Goal: Obtain resource: Obtain resource

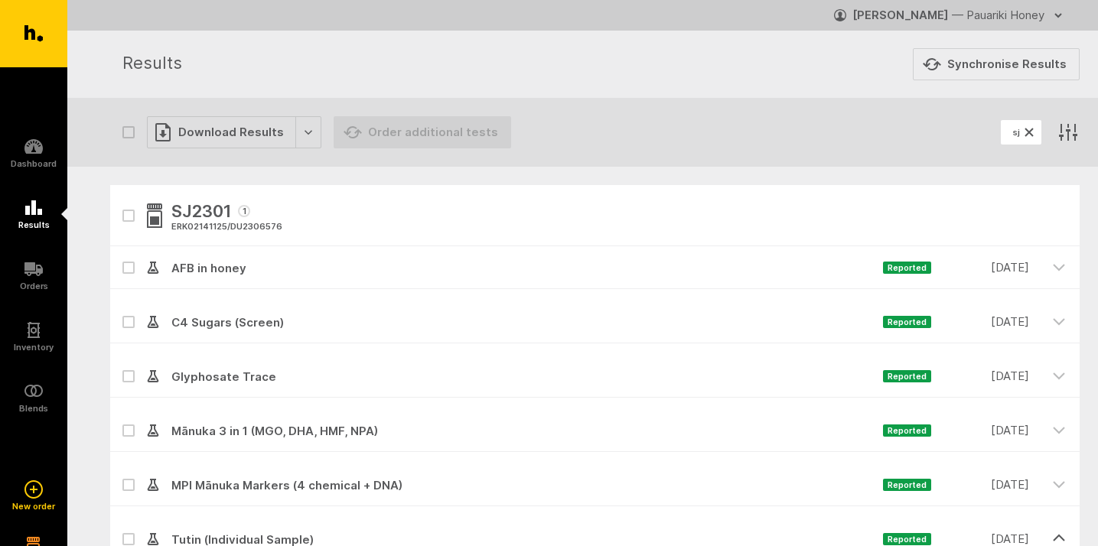
scroll to position [69, 0]
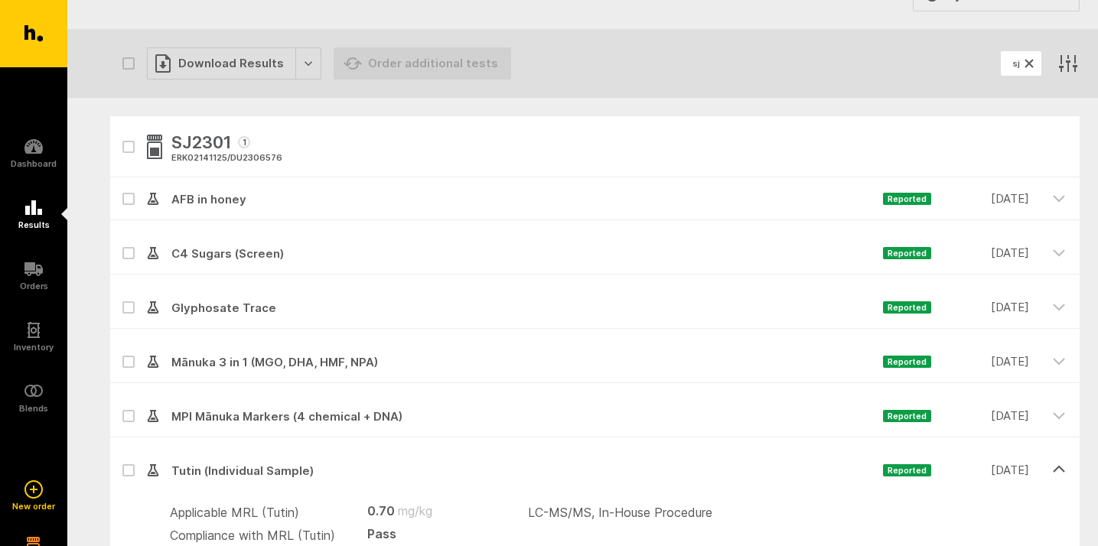
click at [1026, 64] on icon "button" at bounding box center [1029, 63] width 18 height 18
click at [34, 213] on icon at bounding box center [33, 207] width 17 height 15
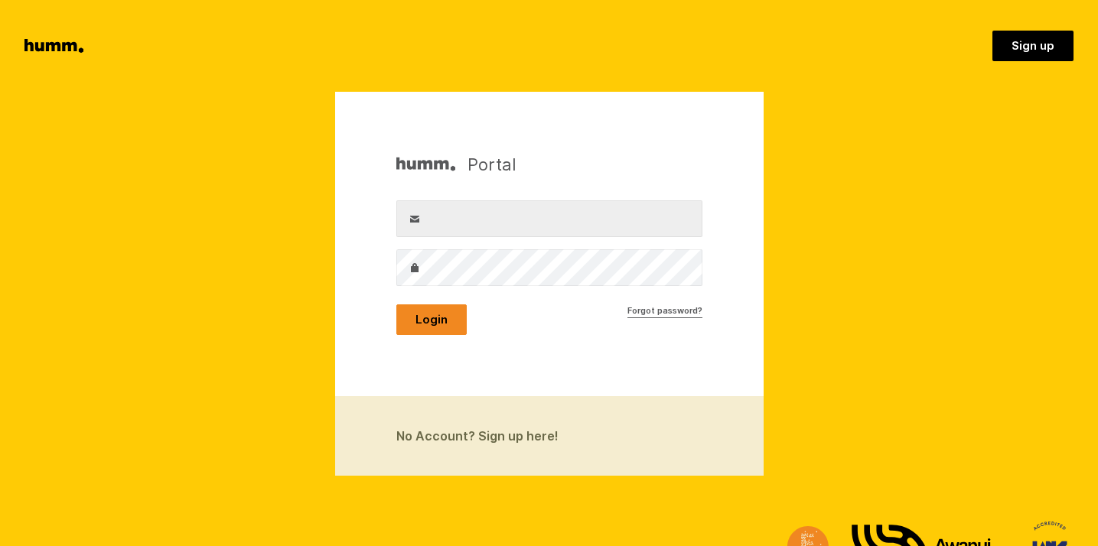
type input "mike@pauarikihoney.com"
click at [436, 322] on button "Login" at bounding box center [431, 319] width 70 height 31
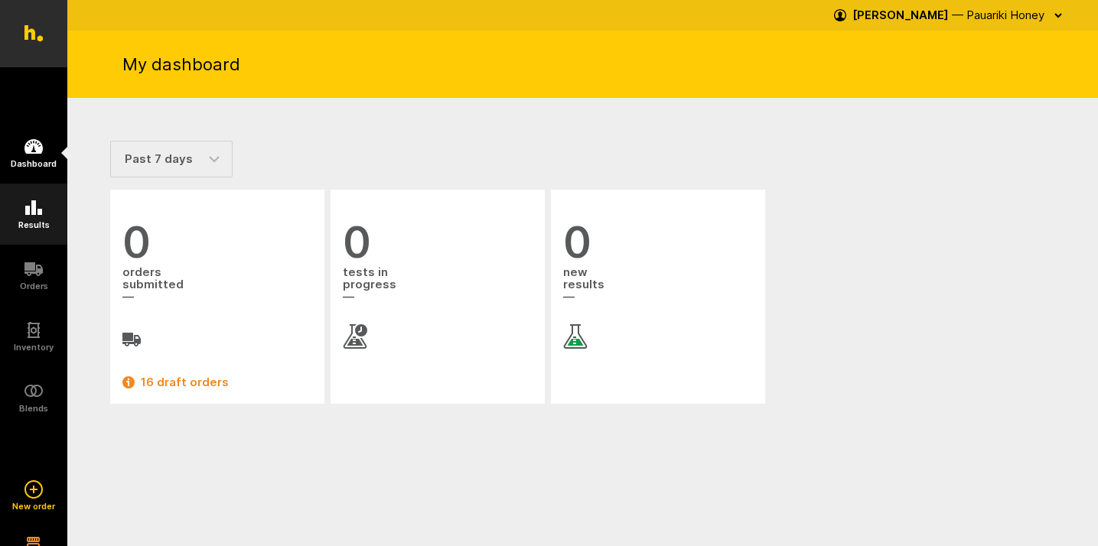
click at [37, 217] on link "Results" at bounding box center [33, 214] width 67 height 61
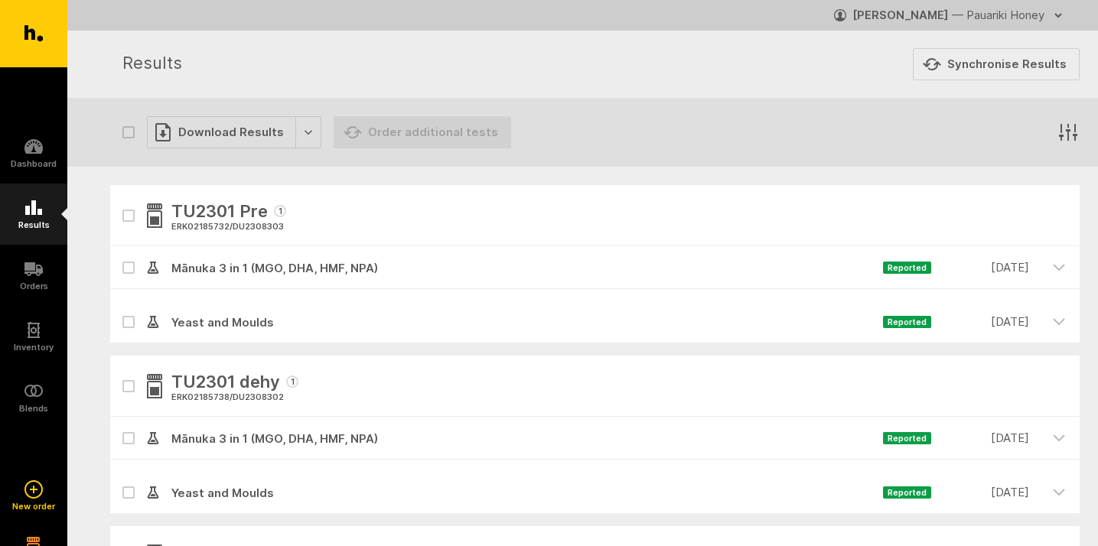
click at [44, 215] on link "Results" at bounding box center [33, 214] width 67 height 61
click at [1068, 135] on icon "button" at bounding box center [1068, 132] width 18 height 17
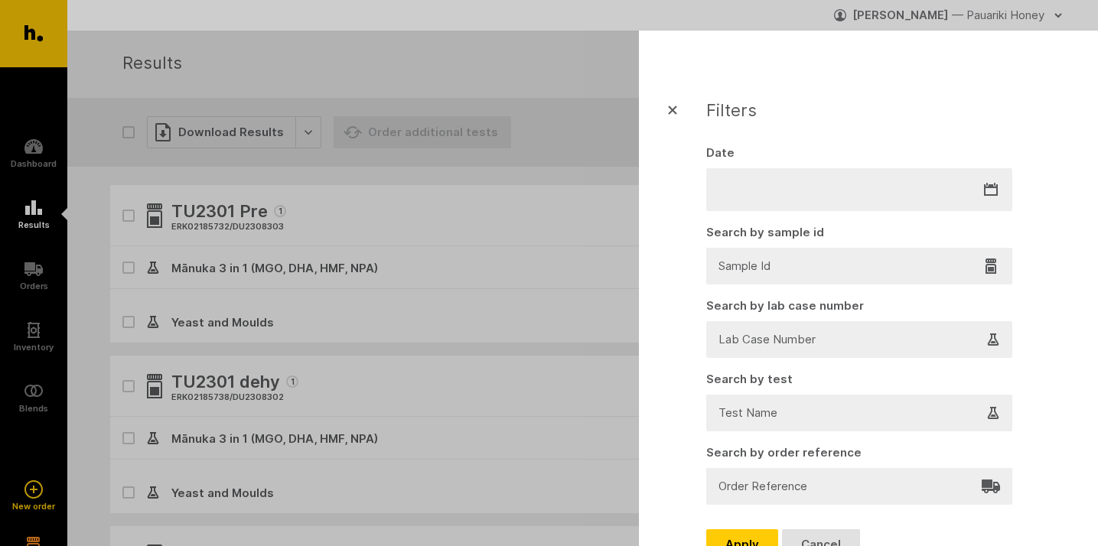
click at [822, 271] on div at bounding box center [859, 265] width 278 height 21
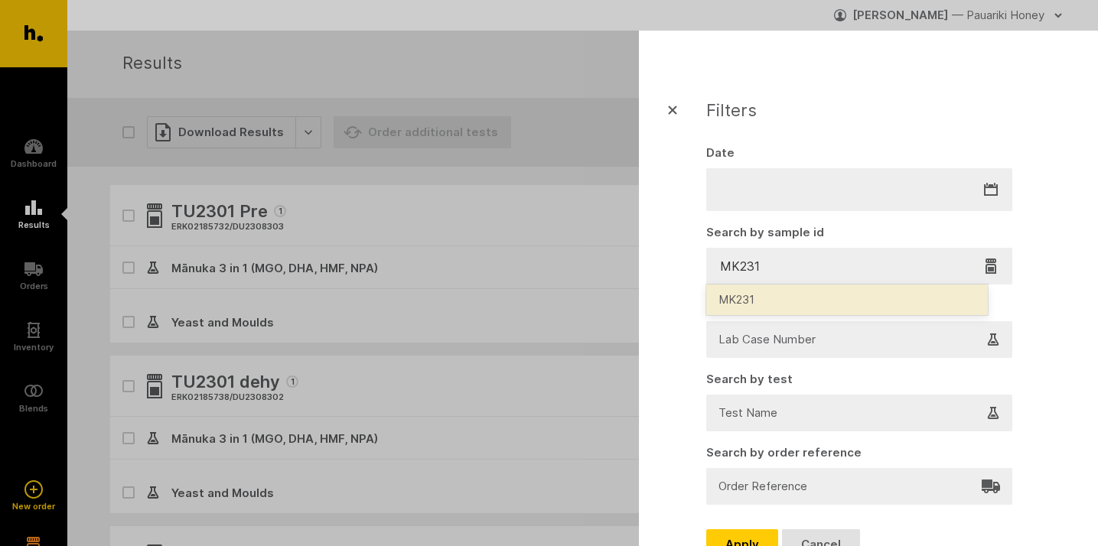
type input "MK2312"
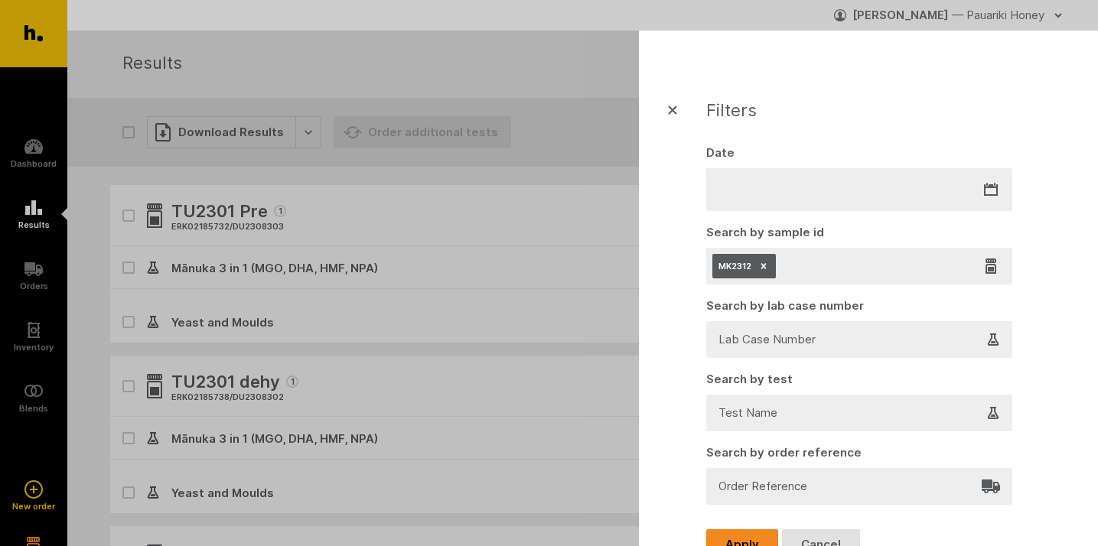
click at [741, 536] on button "Apply" at bounding box center [742, 544] width 72 height 31
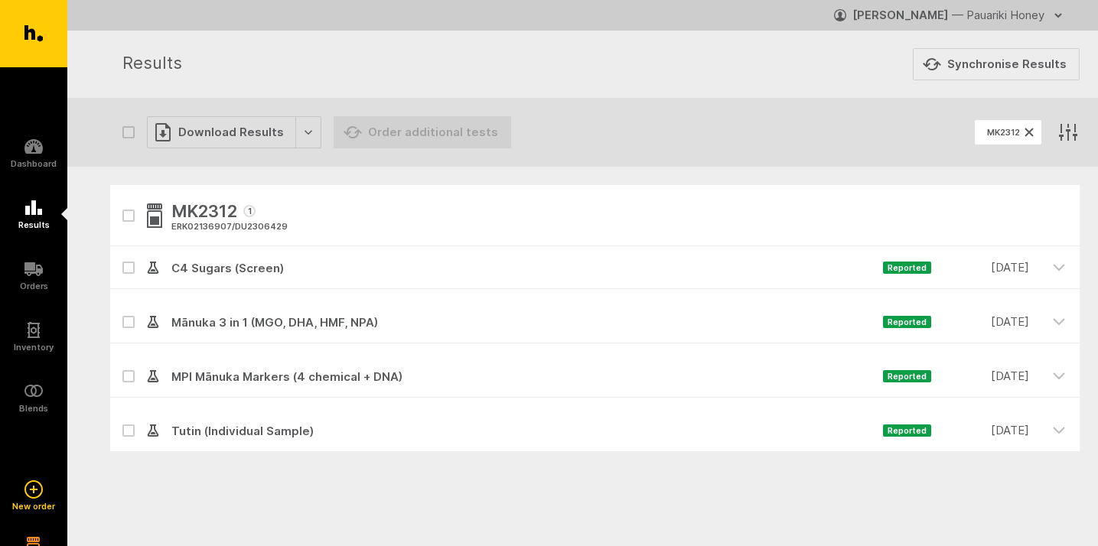
click at [283, 317] on span "Mānuka 3 in 1 (MGO, DHA, HMF, NPA)" at bounding box center [521, 323] width 724 height 18
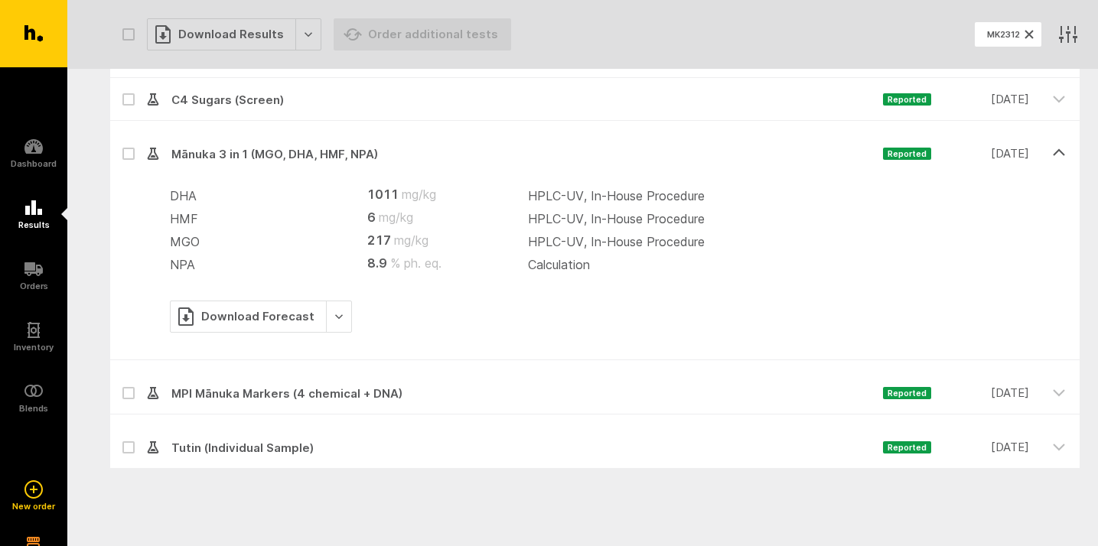
scroll to position [189, 0]
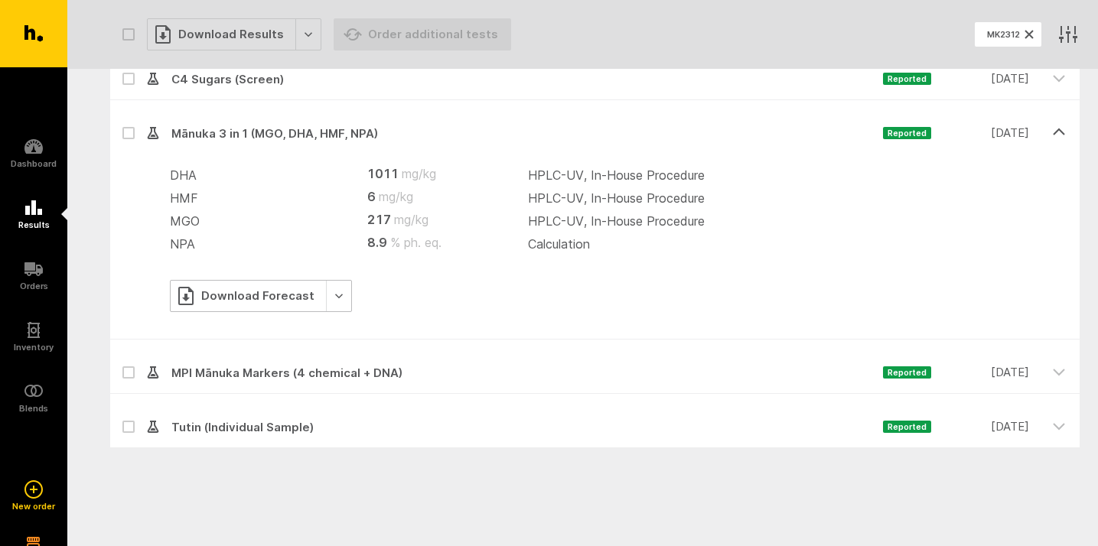
click at [332, 297] on div "Download Forecast" at bounding box center [261, 296] width 182 height 32
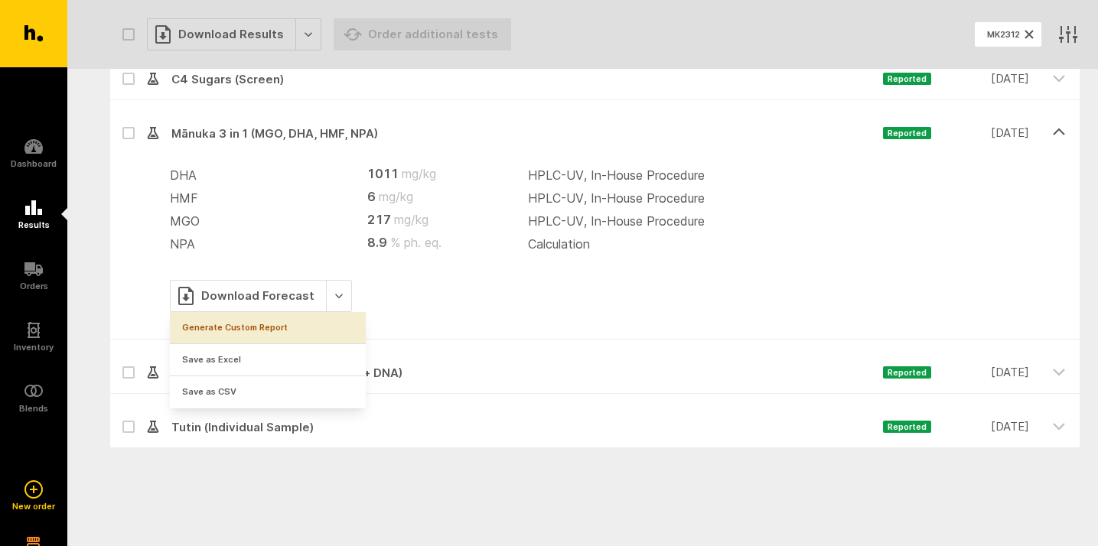
click at [283, 324] on link "Generate Custom Report" at bounding box center [268, 327] width 196 height 31
